Goal: Information Seeking & Learning: Learn about a topic

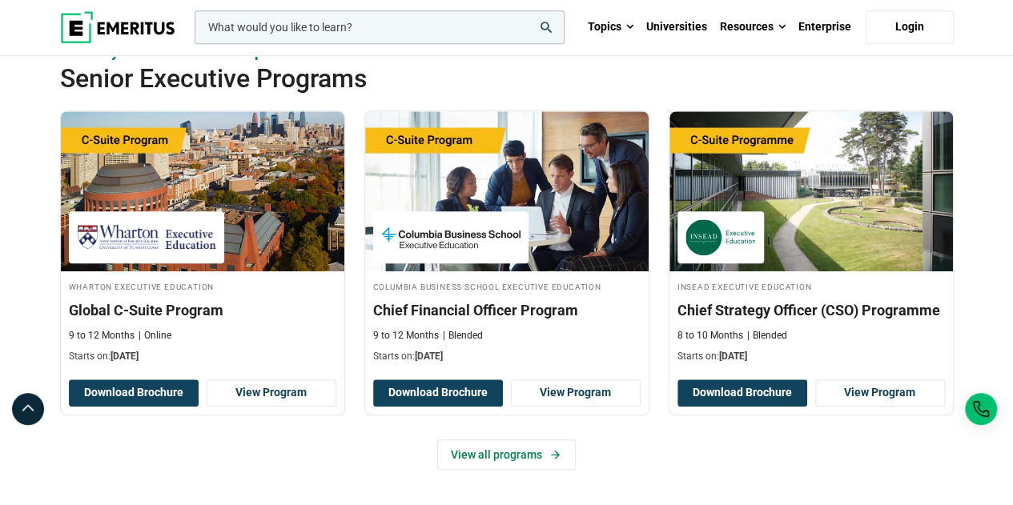
scroll to position [556, 0]
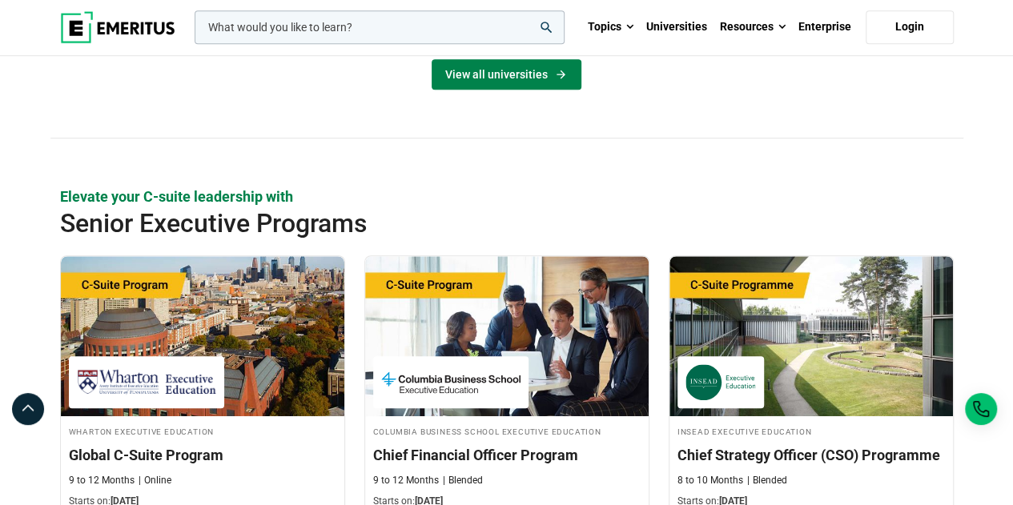
click at [547, 74] on link "View all universities" at bounding box center [507, 74] width 150 height 30
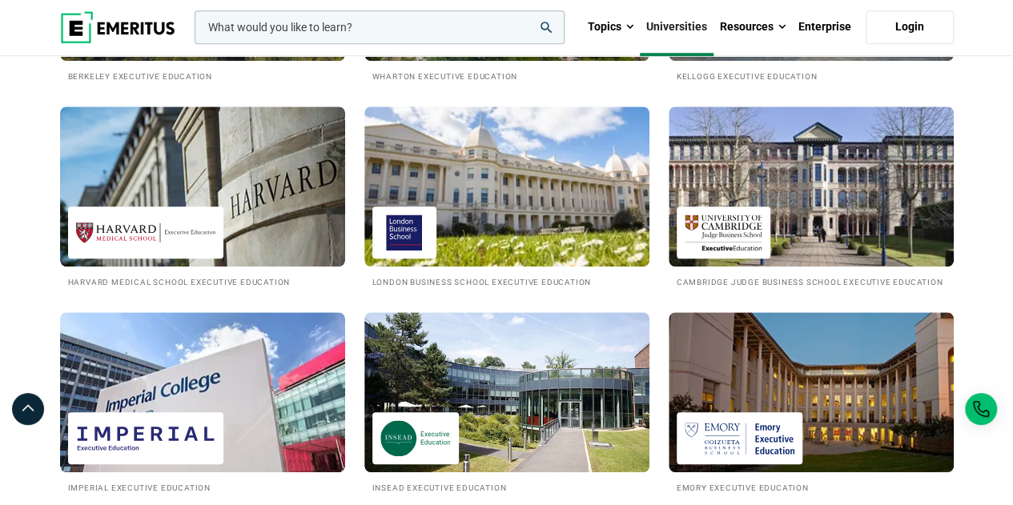
scroll to position [665, 0]
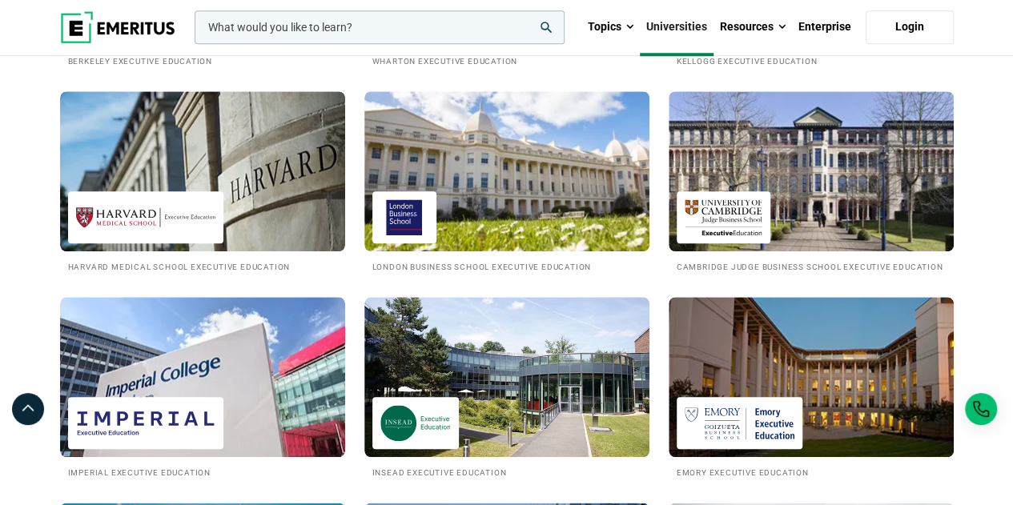
drag, startPoint x: 1023, startPoint y: 21, endPoint x: 1018, endPoint y: 94, distance: 73.0
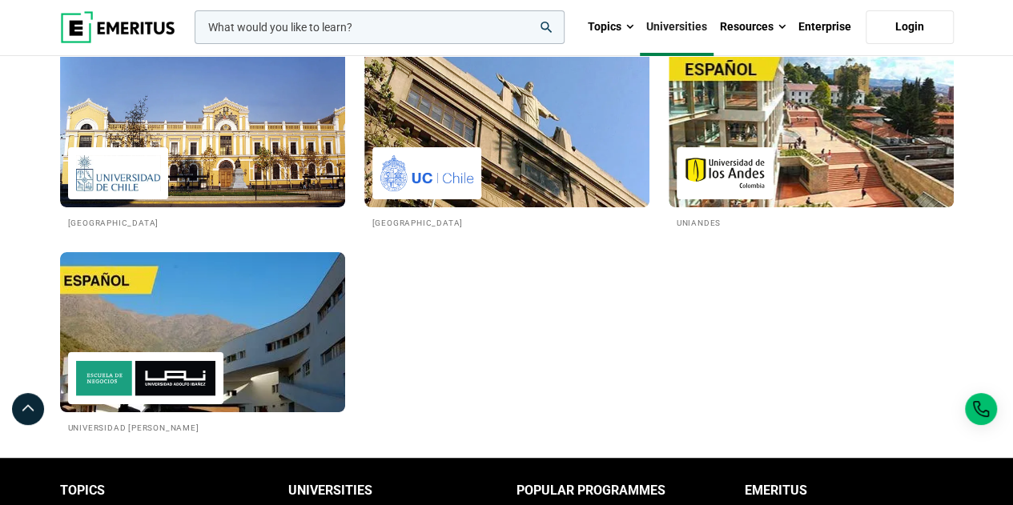
scroll to position [3022, 0]
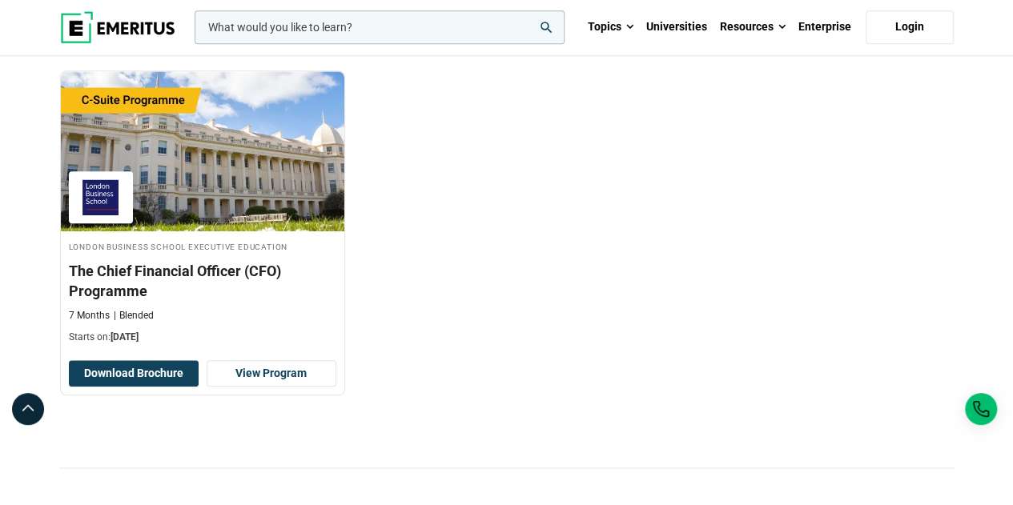
scroll to position [684, 0]
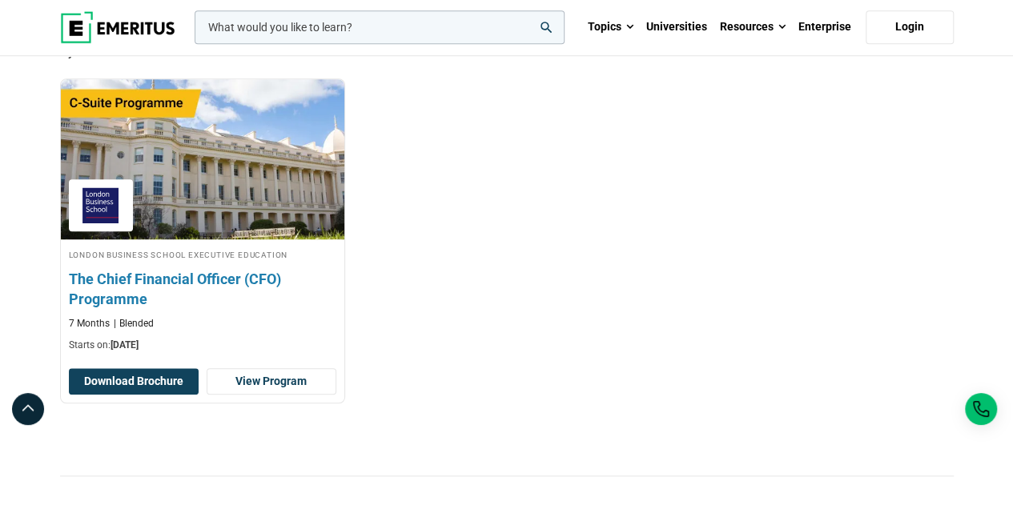
click at [203, 271] on h3 "The Chief Financial Officer (CFO) Programme" at bounding box center [202, 289] width 267 height 40
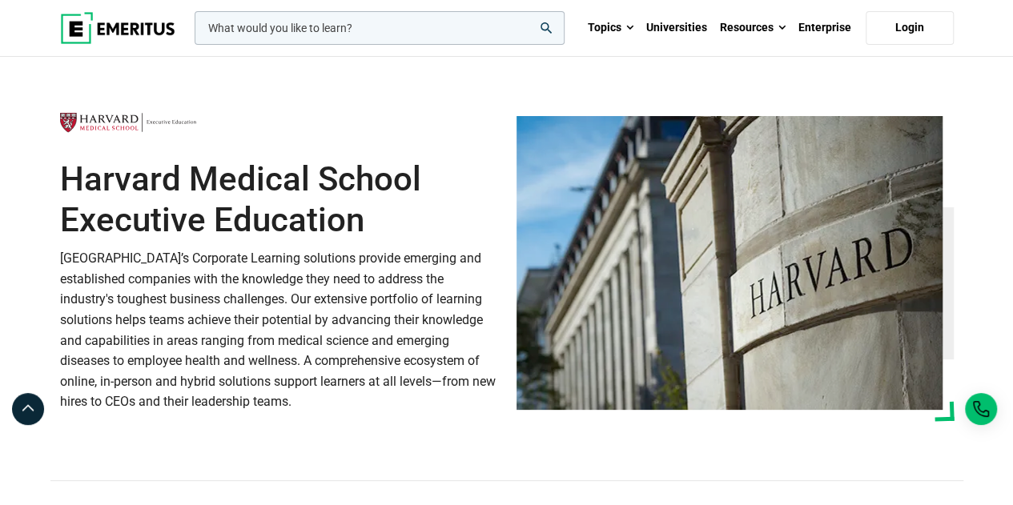
click at [235, 197] on h1 "Harvard Medical School Executive Education" at bounding box center [278, 199] width 437 height 81
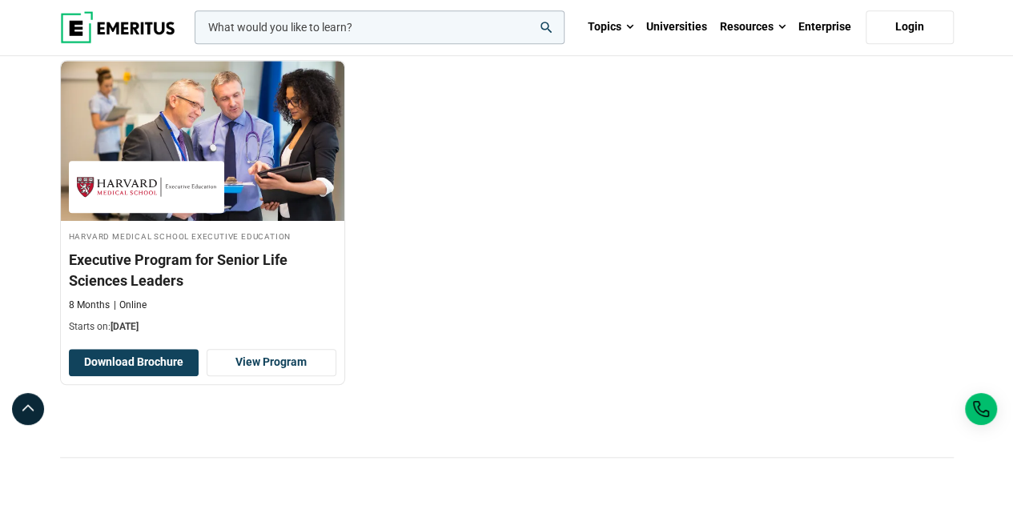
scroll to position [645, 0]
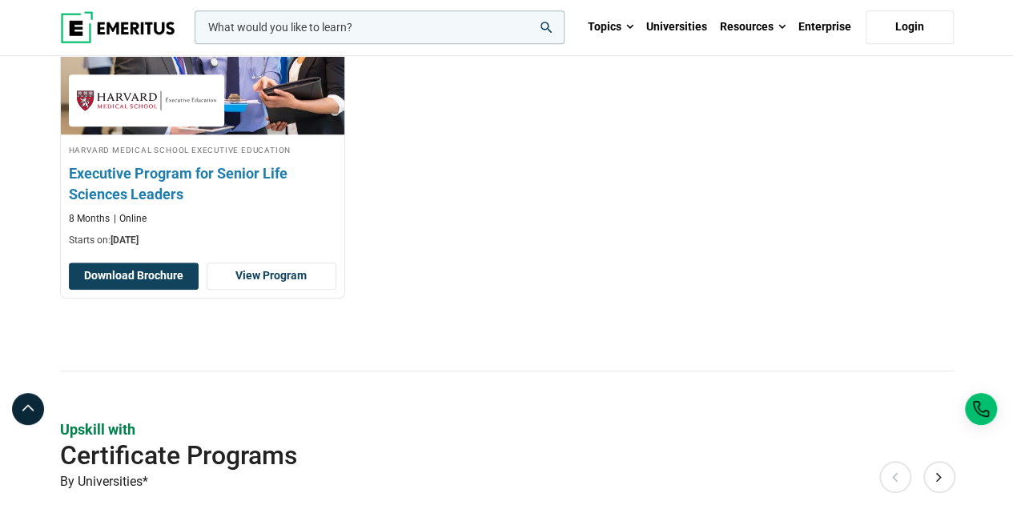
click at [241, 172] on h3 "Executive Program for Senior Life Sciences Leaders" at bounding box center [202, 183] width 267 height 40
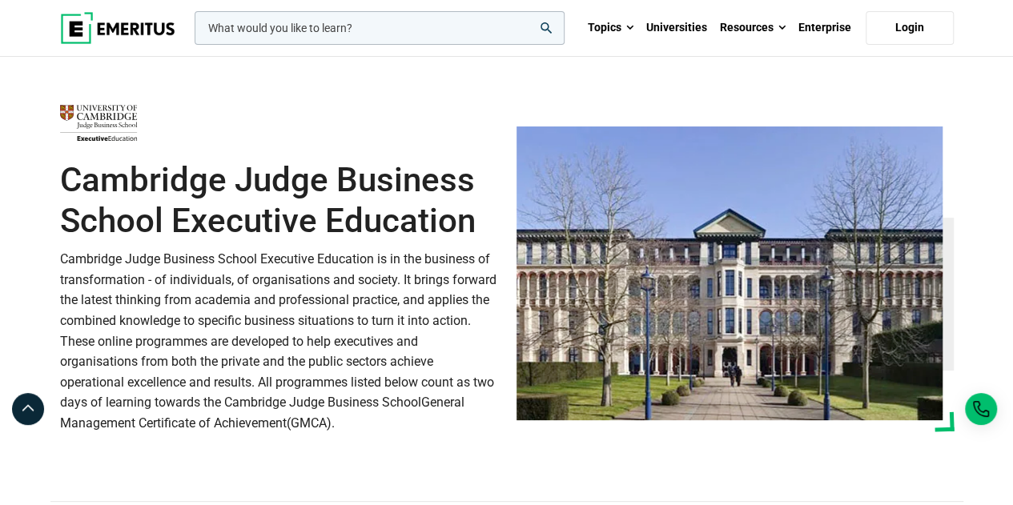
click at [240, 285] on p "Cambridge Judge Business School Executive Education is in the business of trans…" at bounding box center [278, 341] width 437 height 184
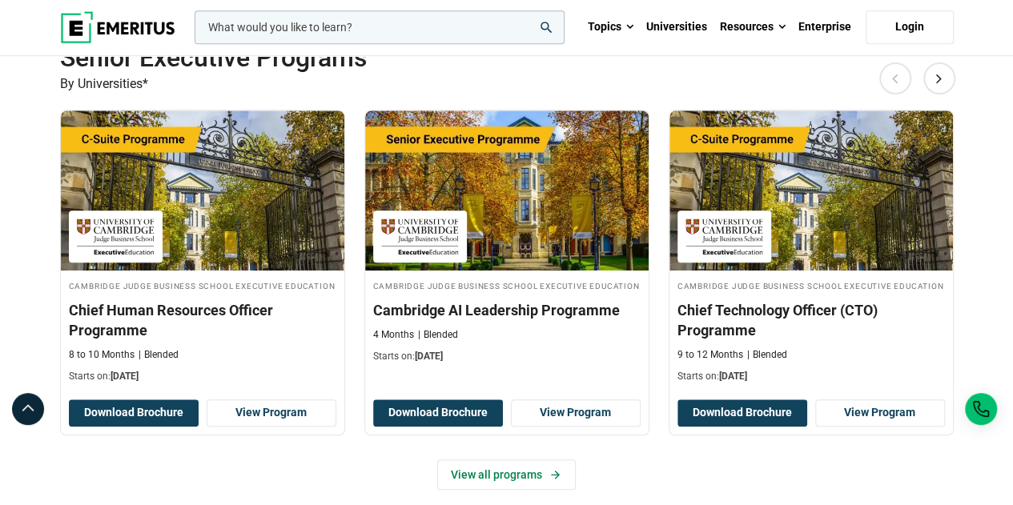
scroll to position [545, 0]
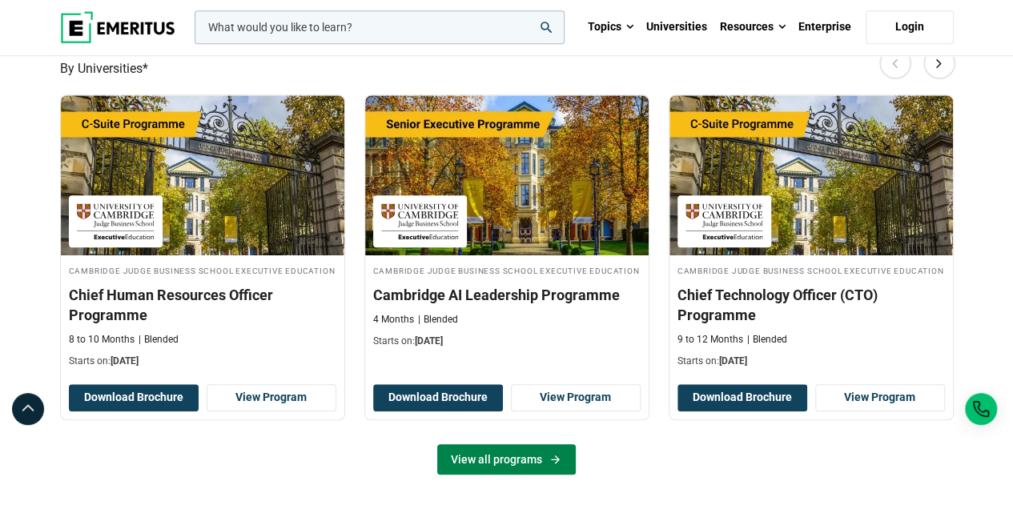
click at [554, 465] on link "View all programs" at bounding box center [506, 459] width 139 height 30
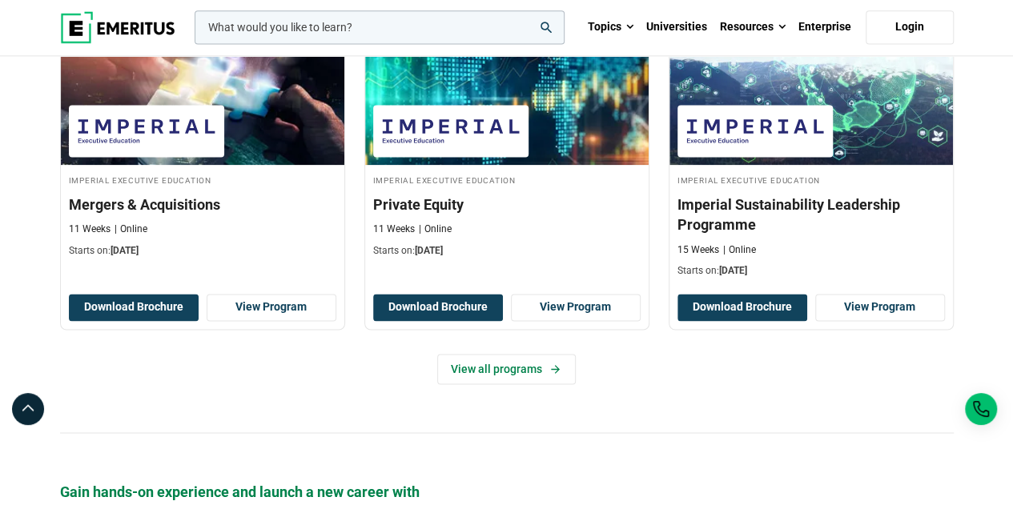
scroll to position [1112, 0]
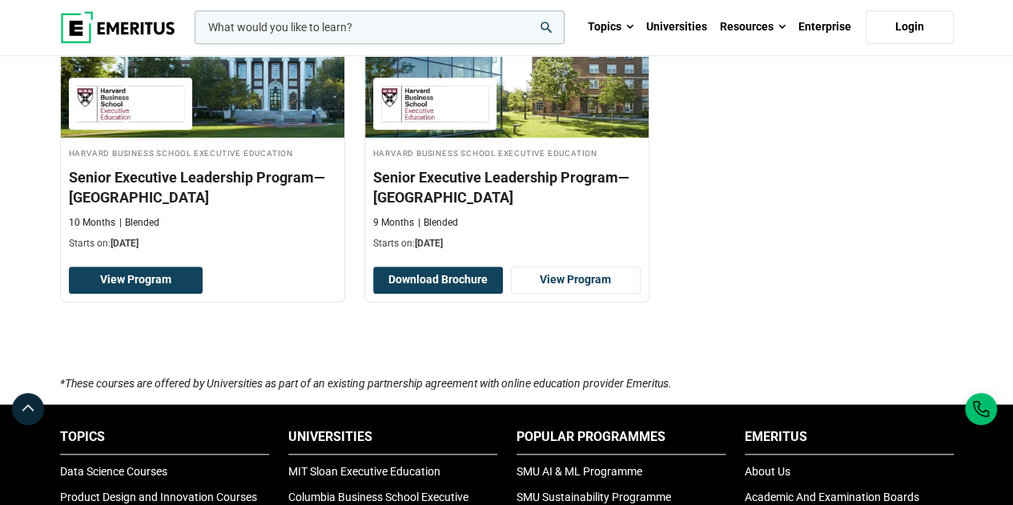
scroll to position [625, 0]
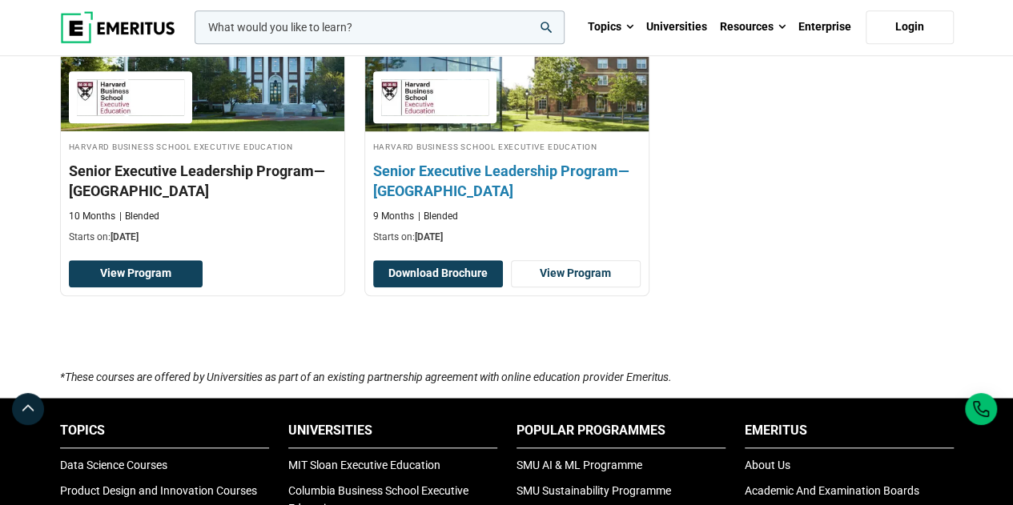
click at [579, 171] on h3 "Senior Executive Leadership Program—India" at bounding box center [506, 181] width 267 height 40
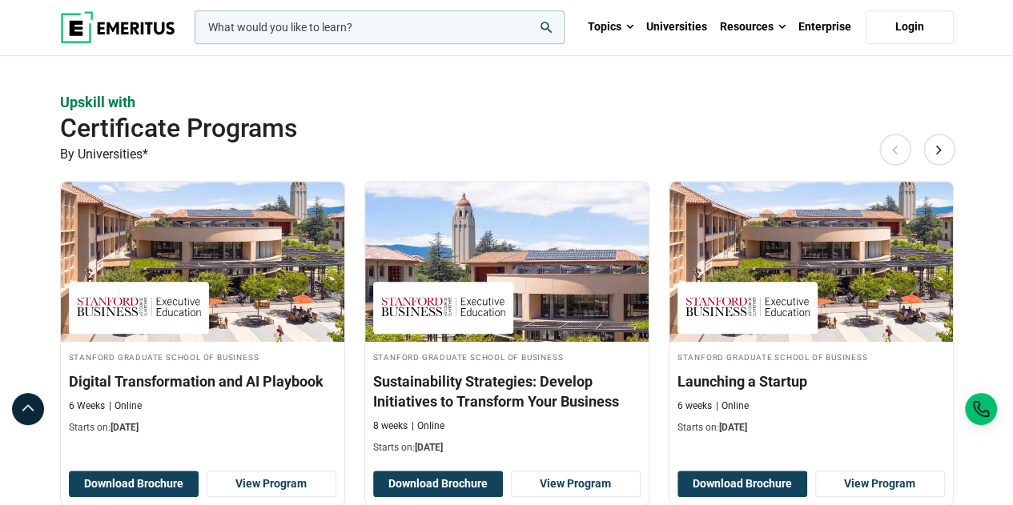
scroll to position [494, 0]
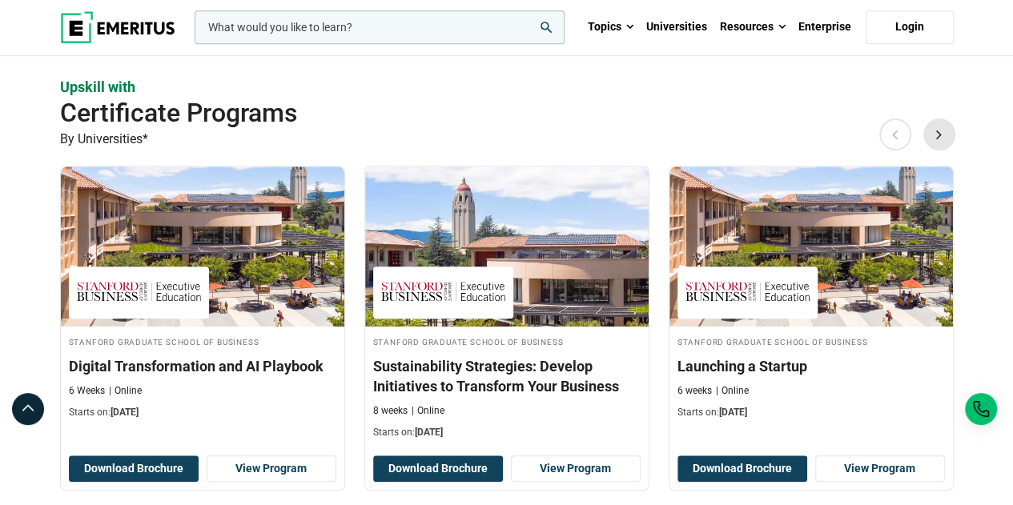
click at [945, 139] on button "Next" at bounding box center [939, 135] width 32 height 32
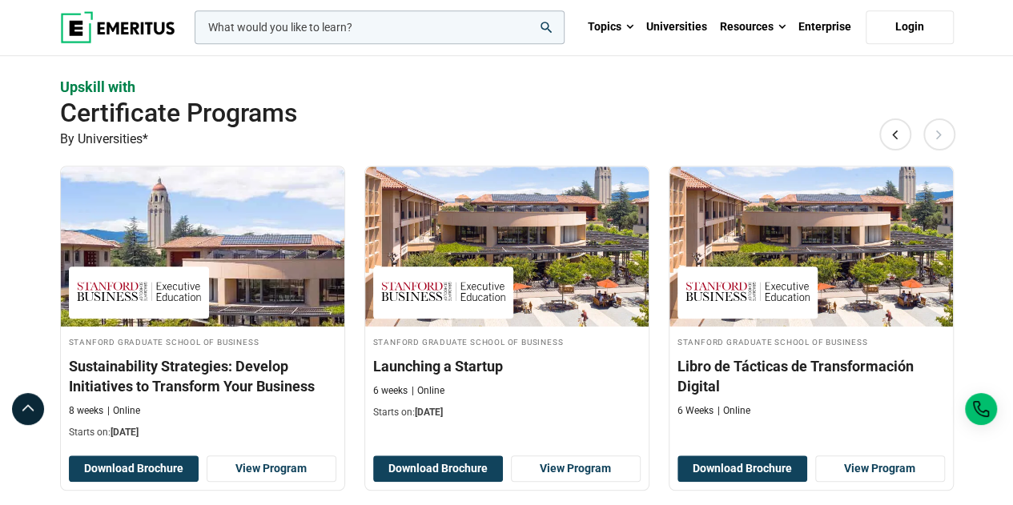
click at [945, 139] on button "Next" at bounding box center [939, 135] width 32 height 32
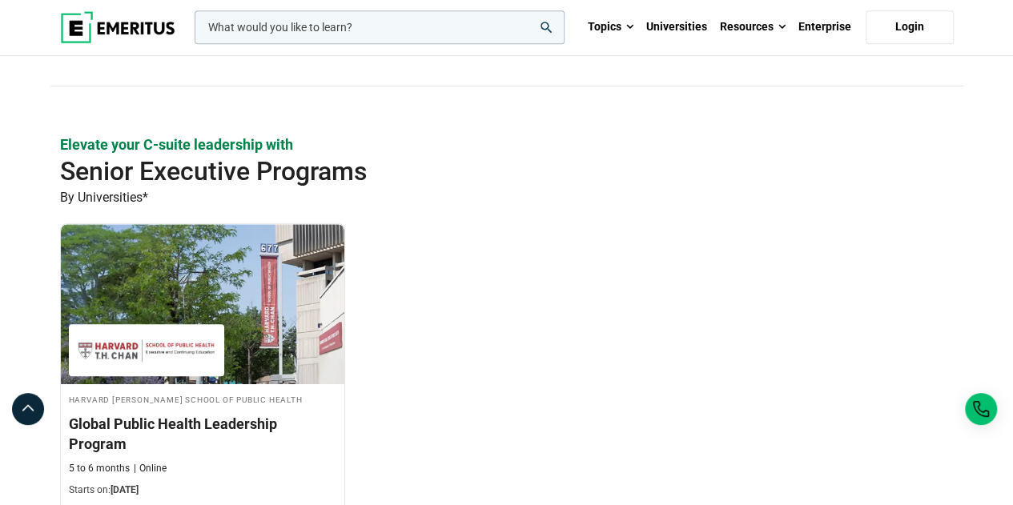
scroll to position [469, 0]
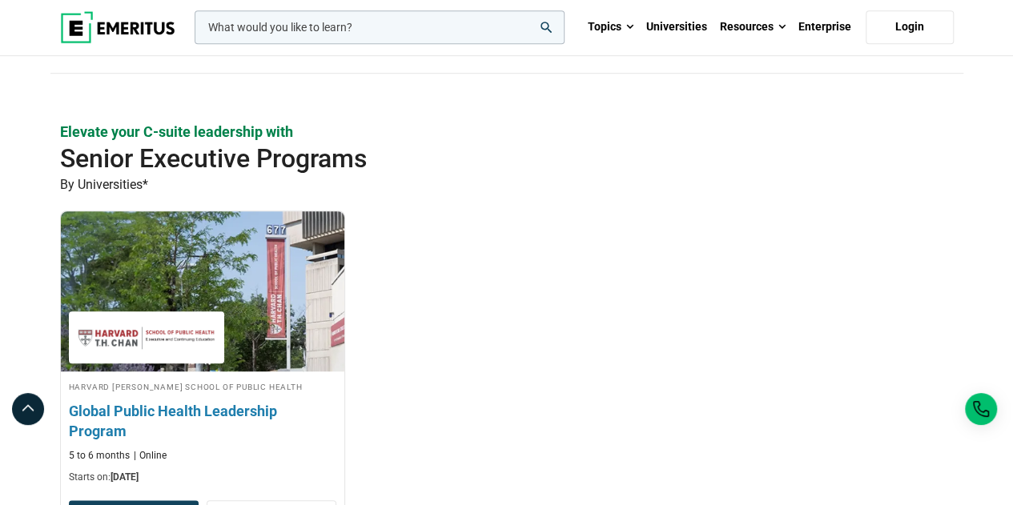
click at [277, 414] on h3 "Global Public Health Leadership Program" at bounding box center [202, 421] width 267 height 40
